Goal: Find specific page/section: Find specific page/section

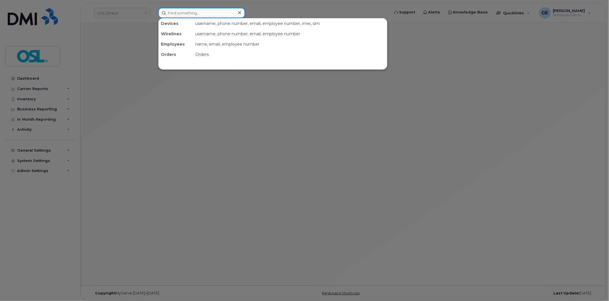
click at [216, 11] on input at bounding box center [201, 13] width 87 height 10
click at [215, 13] on input "Bp" at bounding box center [201, 13] width 87 height 10
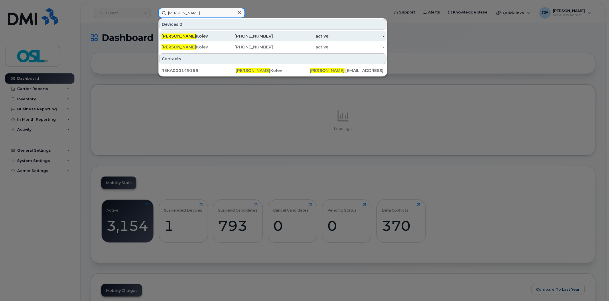
type input "Boian"
click at [224, 38] on div "438-341-2138" at bounding box center [245, 36] width 56 height 6
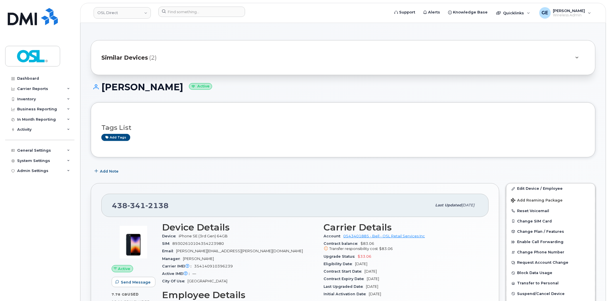
click at [193, 48] on div "Similar Devices (2)" at bounding box center [343, 57] width 505 height 35
click at [193, 50] on div "Similar Devices (2)" at bounding box center [343, 57] width 505 height 35
click at [193, 56] on div "Similar Devices (2)" at bounding box center [335, 58] width 468 height 14
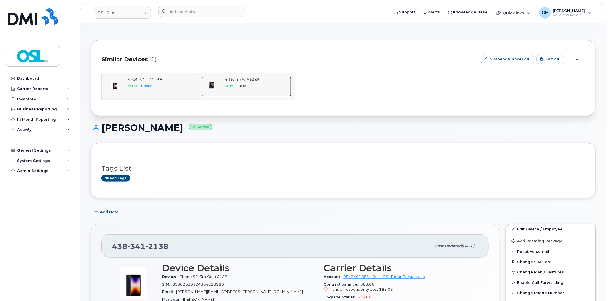
click at [221, 81] on div at bounding box center [212, 85] width 21 height 17
